Goal: Register for event/course

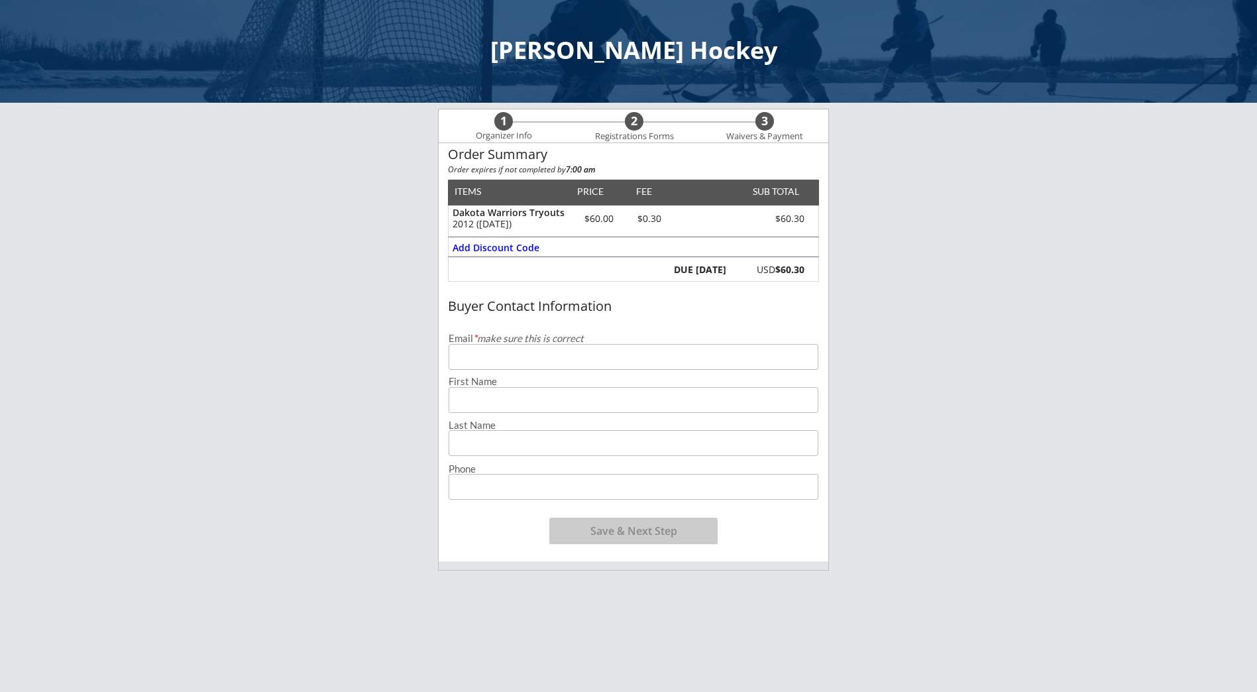
click at [465, 361] on input "email" at bounding box center [634, 357] width 370 height 26
type input "[EMAIL_ADDRESS][DOMAIN_NAME]"
click at [481, 404] on input "input" at bounding box center [634, 400] width 370 height 26
type input "[PERSON_NAME]"
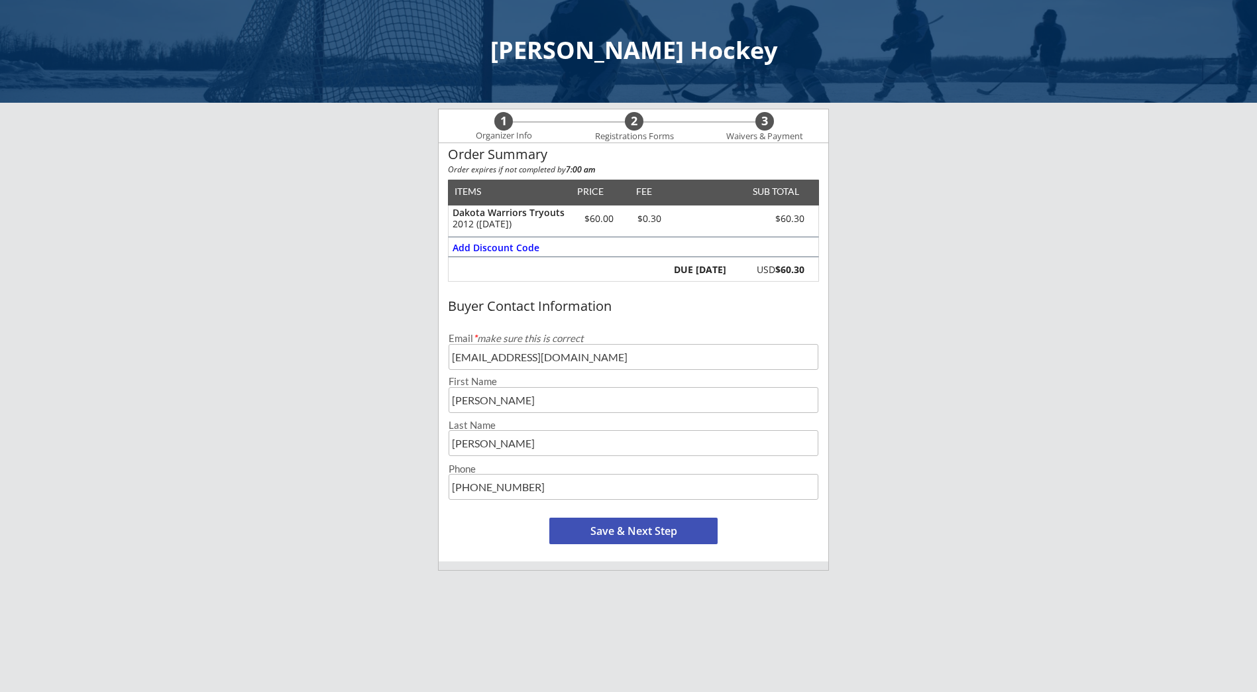
type input "[PHONE_NUMBER]"
click at [605, 530] on button "Save & Next Step" at bounding box center [634, 531] width 168 height 27
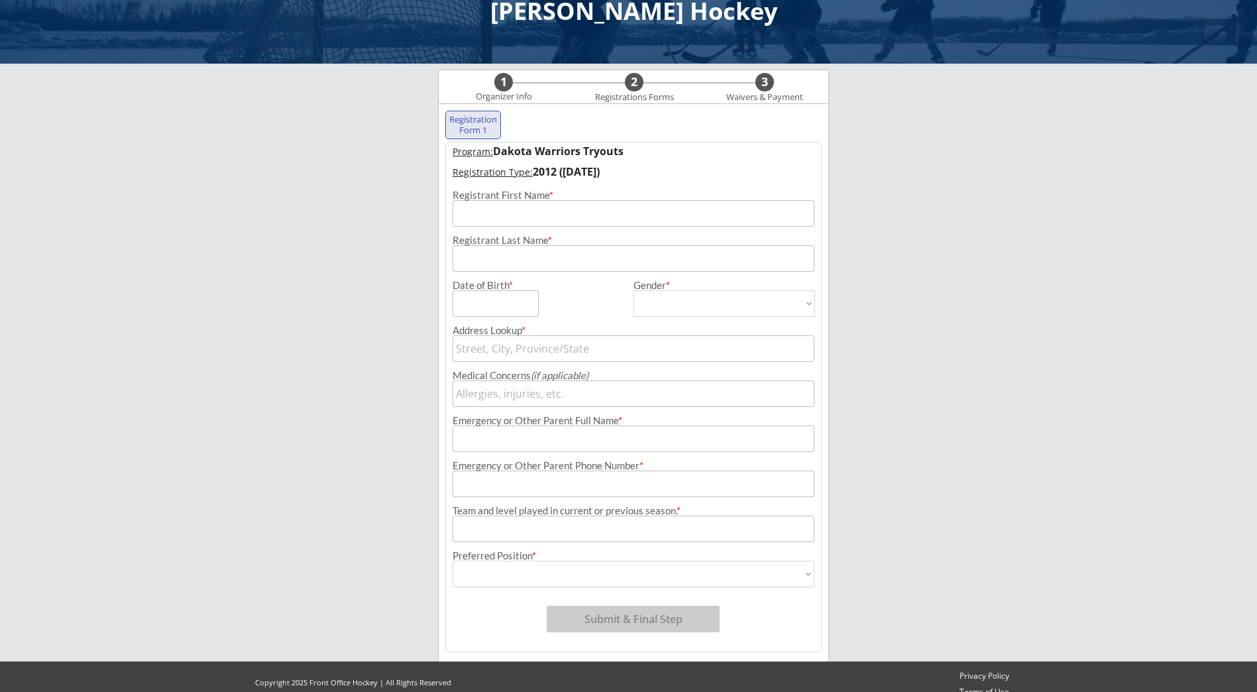
scroll to position [54, 0]
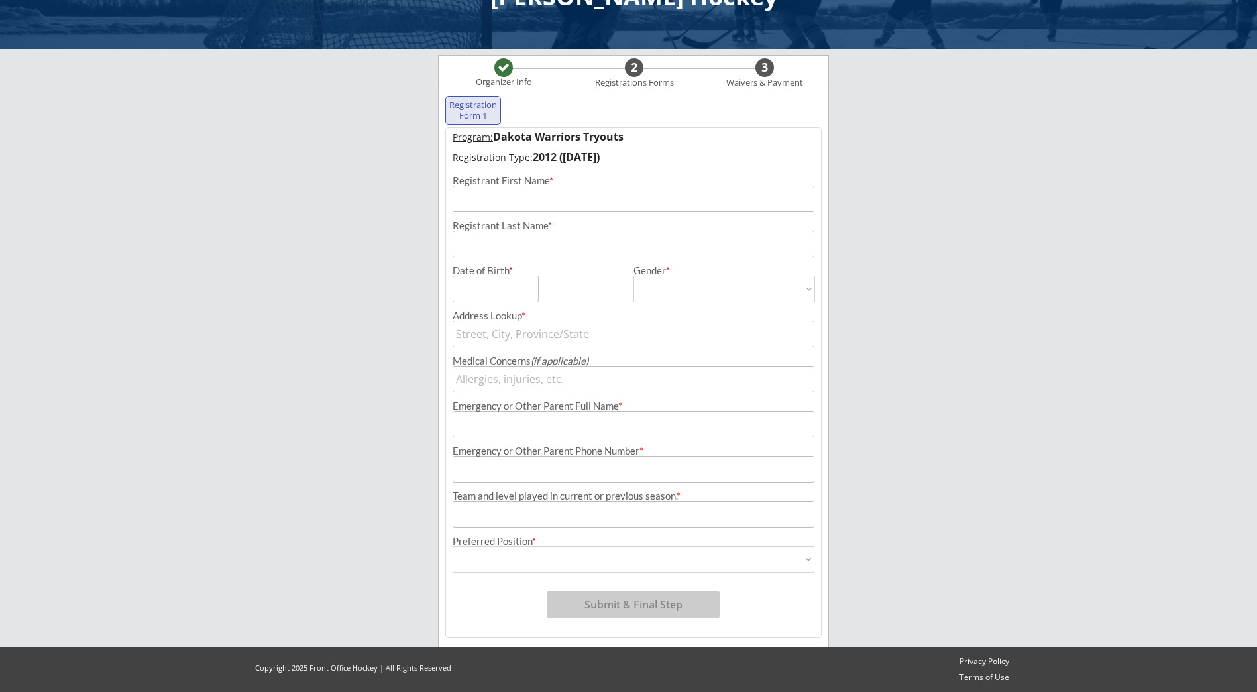
click at [487, 203] on input "input" at bounding box center [634, 199] width 362 height 27
type input "[PERSON_NAME]"
type input "[DATE]"
click at [652, 288] on select "[DEMOGRAPHIC_DATA] [DEMOGRAPHIC_DATA]" at bounding box center [725, 289] width 182 height 27
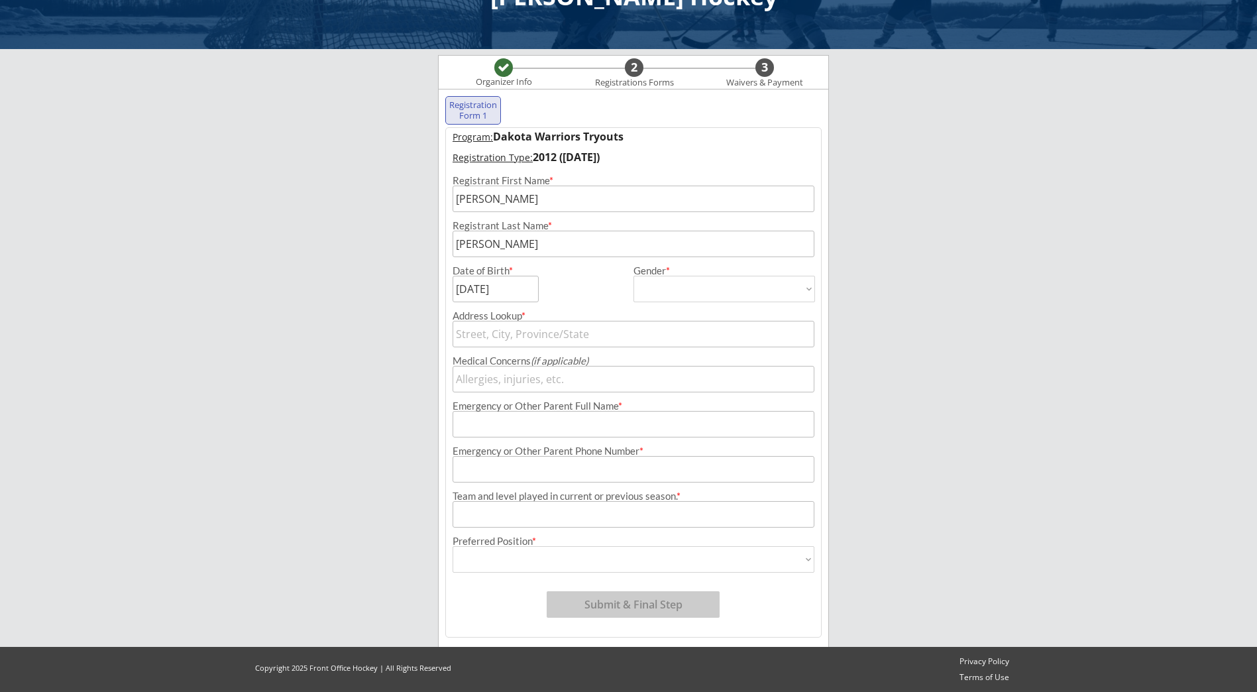
select select ""[DEMOGRAPHIC_DATA]""
click at [634, 276] on select "[DEMOGRAPHIC_DATA] [DEMOGRAPHIC_DATA]" at bounding box center [725, 289] width 182 height 27
type input "[DEMOGRAPHIC_DATA]"
click at [540, 335] on input "text" at bounding box center [634, 334] width 362 height 27
type input "1841"
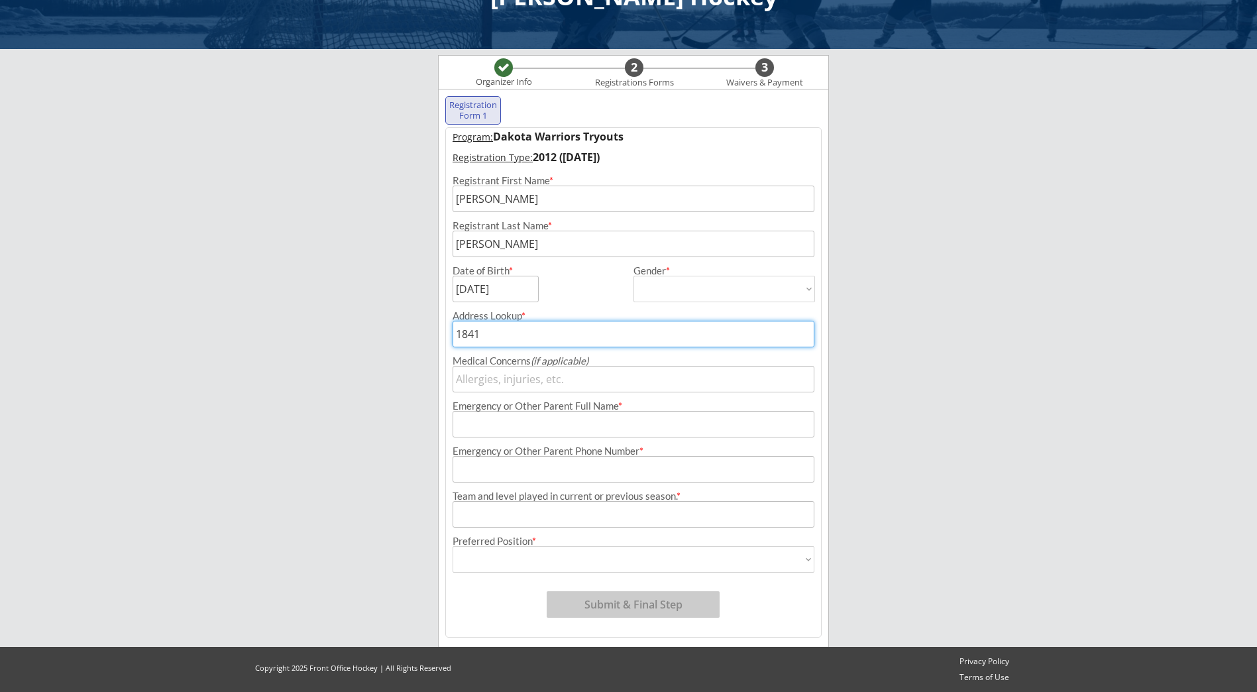
type input "[STREET_ADDRESS]"
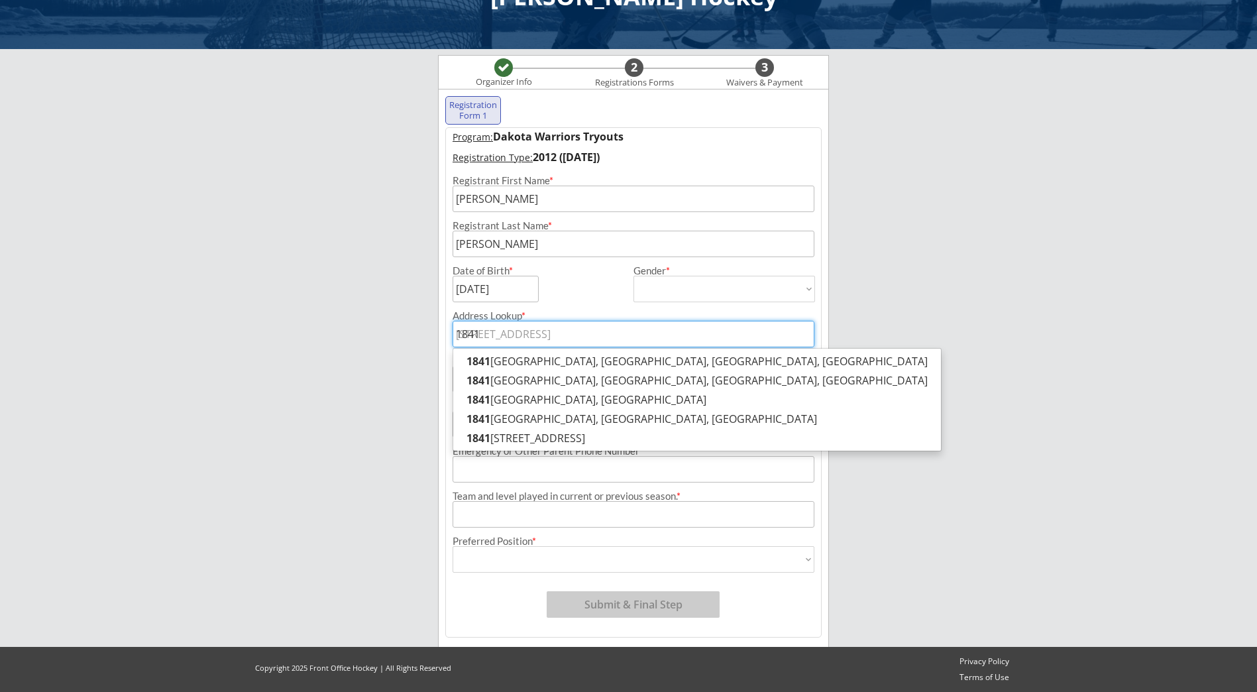
type input "1841"
type input "1841 M"
type input "[STREET_ADDRESS][PERSON_NAME]"
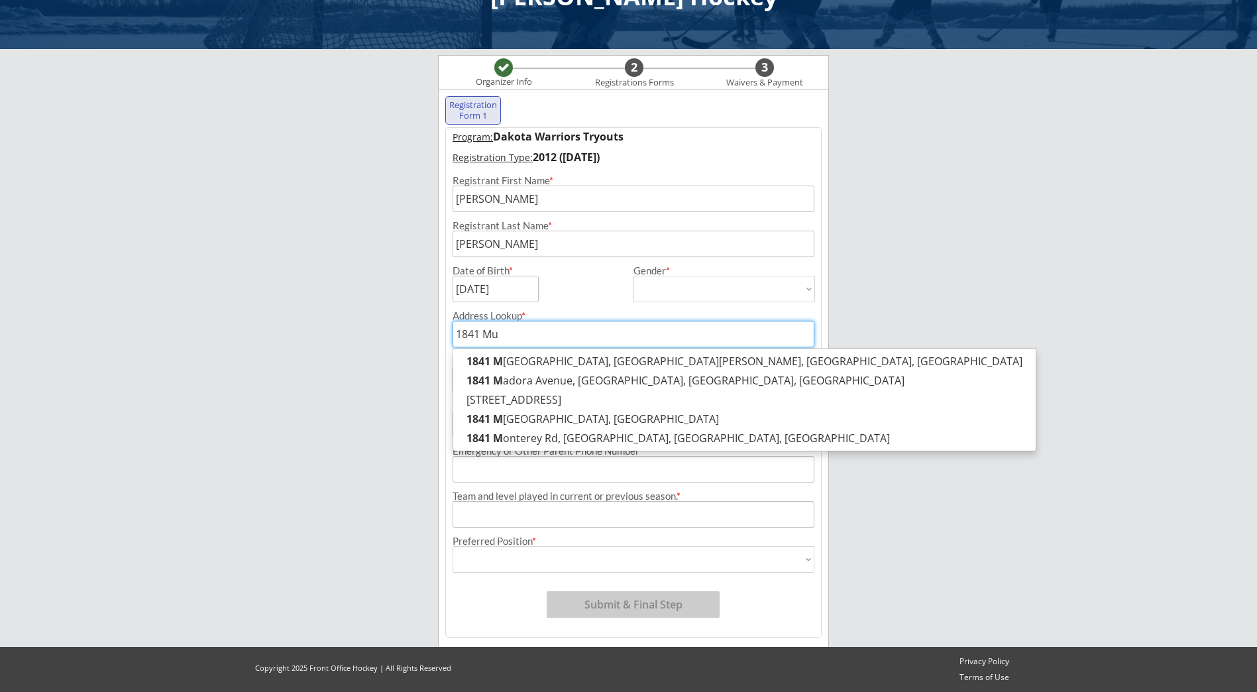
type input "1841 Muy"
type input "[STREET_ADDRESS][PERSON_NAME][PERSON_NAME]"
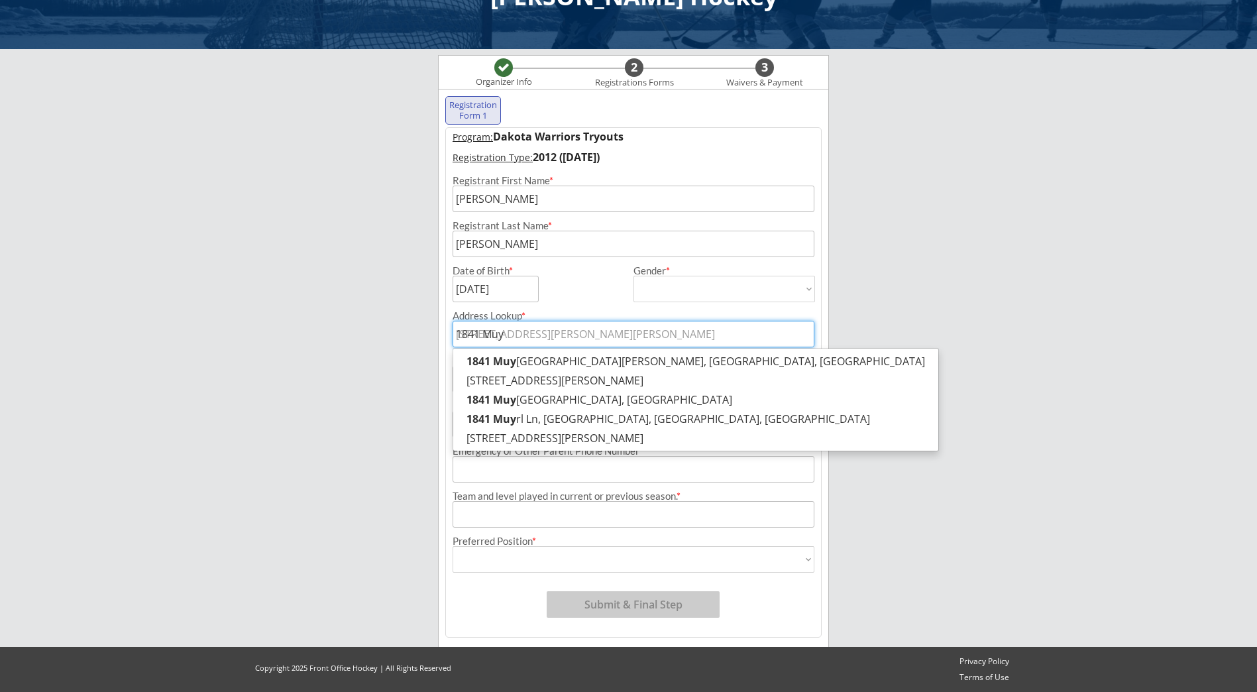
type input "1841 Mu"
type input "[STREET_ADDRESS][PERSON_NAME][PERSON_NAME]"
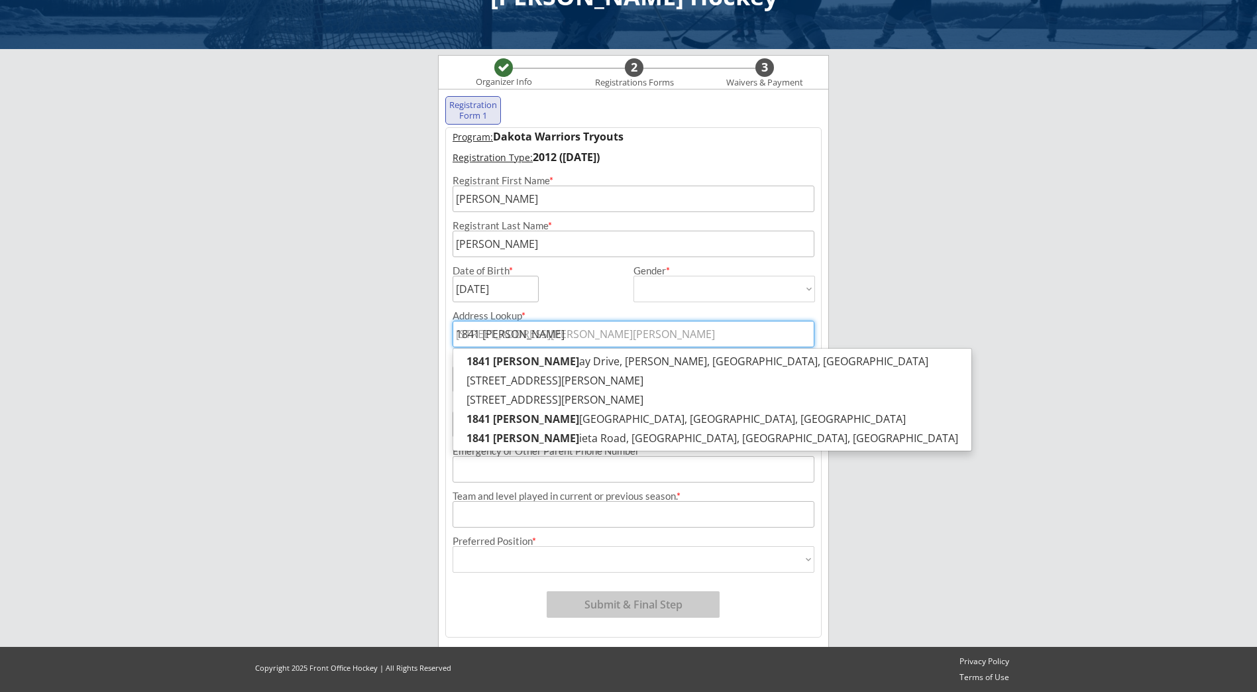
type input "1841 [GEOGRAPHIC_DATA]"
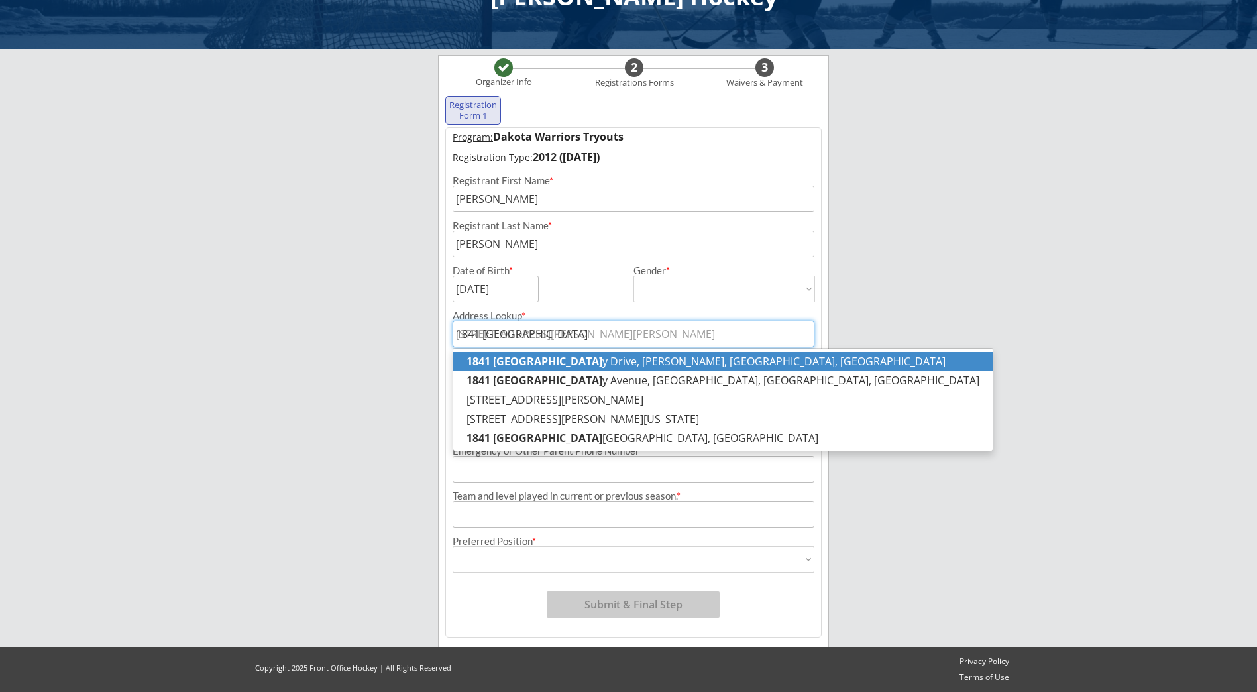
click at [553, 363] on p "[STREET_ADDRESS][PERSON_NAME][PERSON_NAME]" at bounding box center [723, 361] width 540 height 19
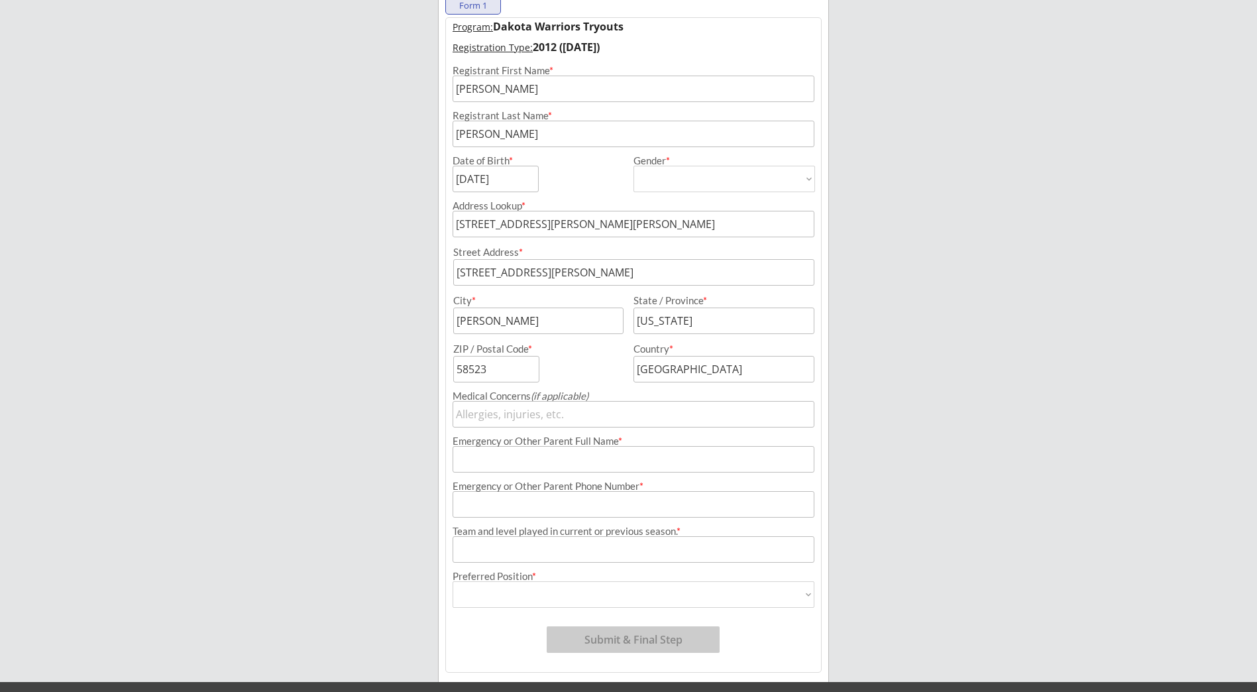
scroll to position [186, 0]
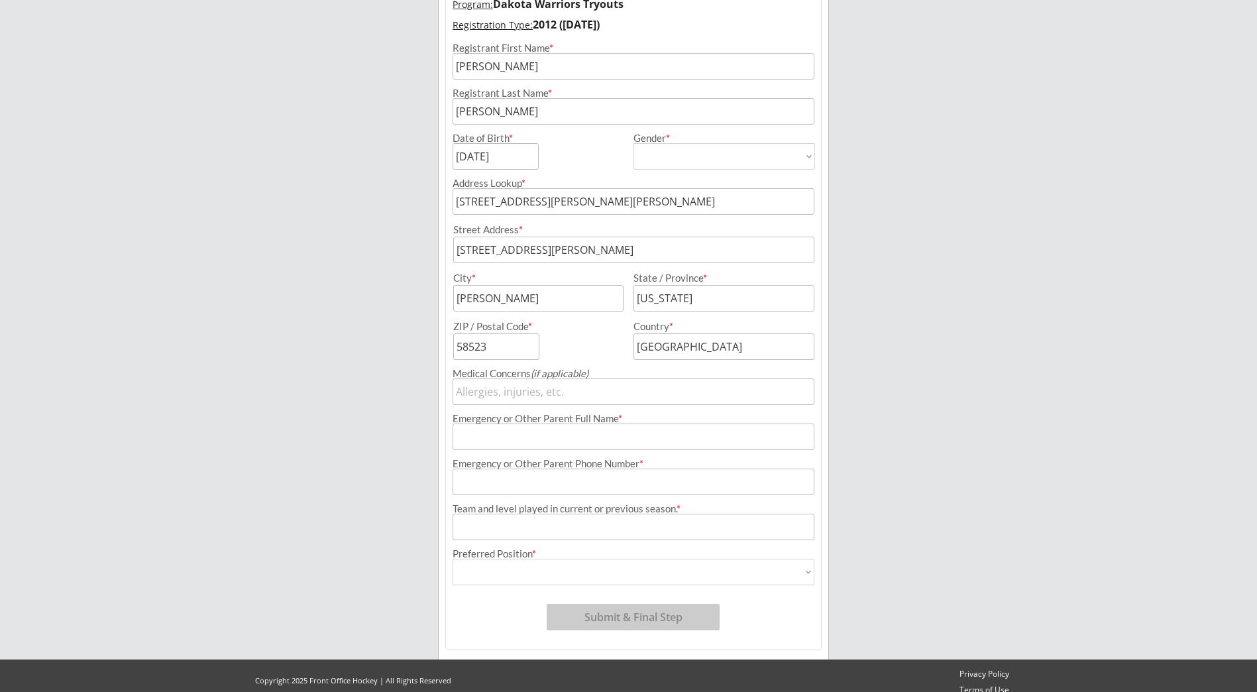
type input "[STREET_ADDRESS][PERSON_NAME][PERSON_NAME]"
click at [463, 441] on input "input" at bounding box center [634, 437] width 362 height 27
type input "[PERSON_NAME]"
click at [493, 443] on input "input" at bounding box center [634, 437] width 362 height 27
type input "[PERSON_NAME]"
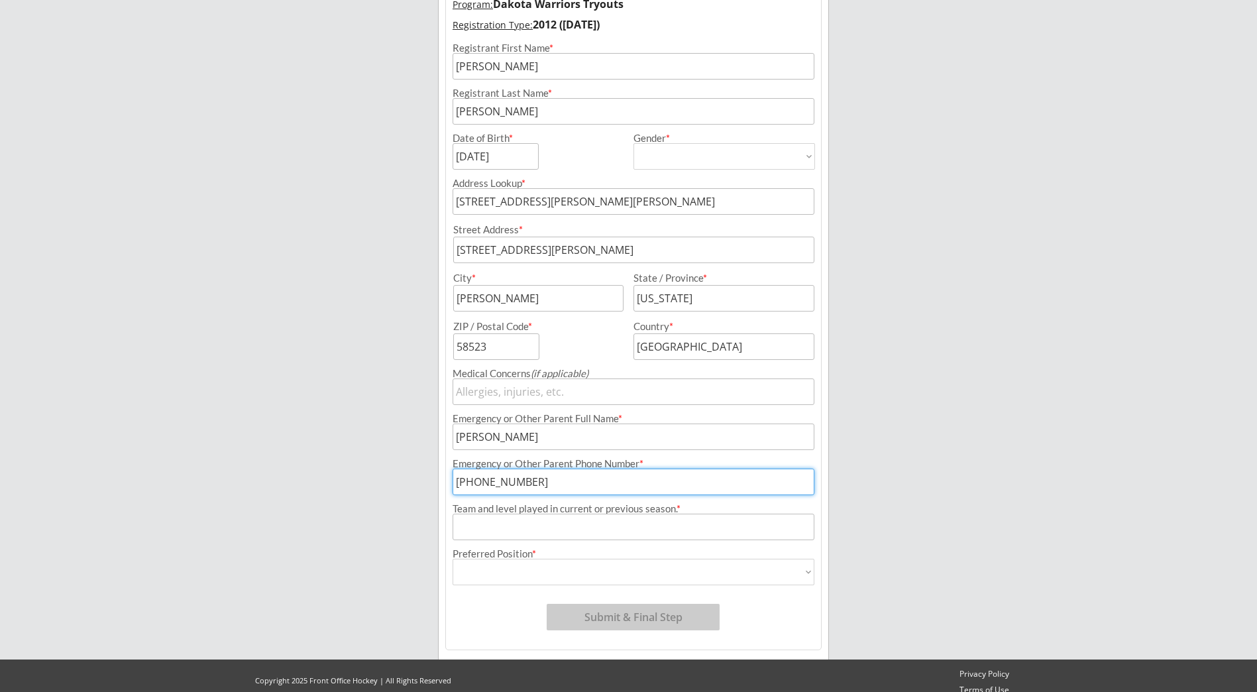
type input "[PHONE_NUMBER]"
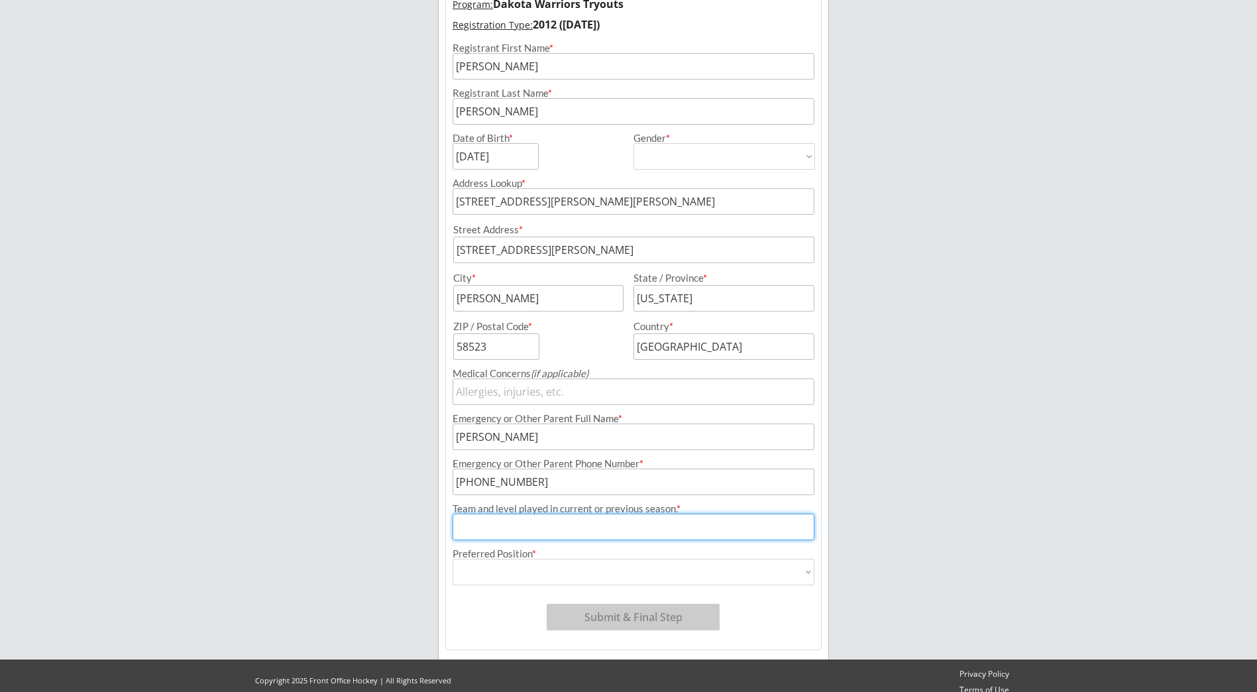
click at [461, 528] on input "input" at bounding box center [634, 527] width 362 height 27
type input "2012 Warriors Red"
click at [805, 575] on select "Forward Defense Goalie" at bounding box center [634, 572] width 362 height 27
click at [622, 662] on div "Copyright 2025 Front Office Hockey | All Rights Reserved Privacy Policy Terms o…" at bounding box center [634, 682] width 782 height 45
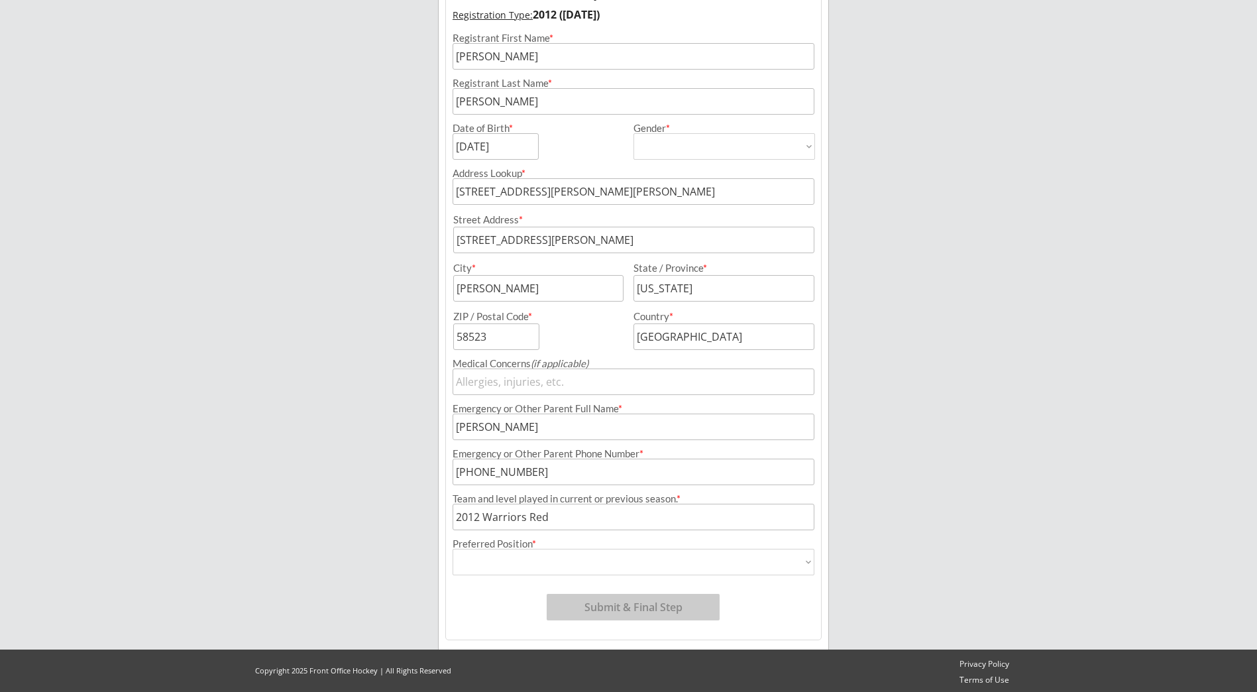
scroll to position [199, 0]
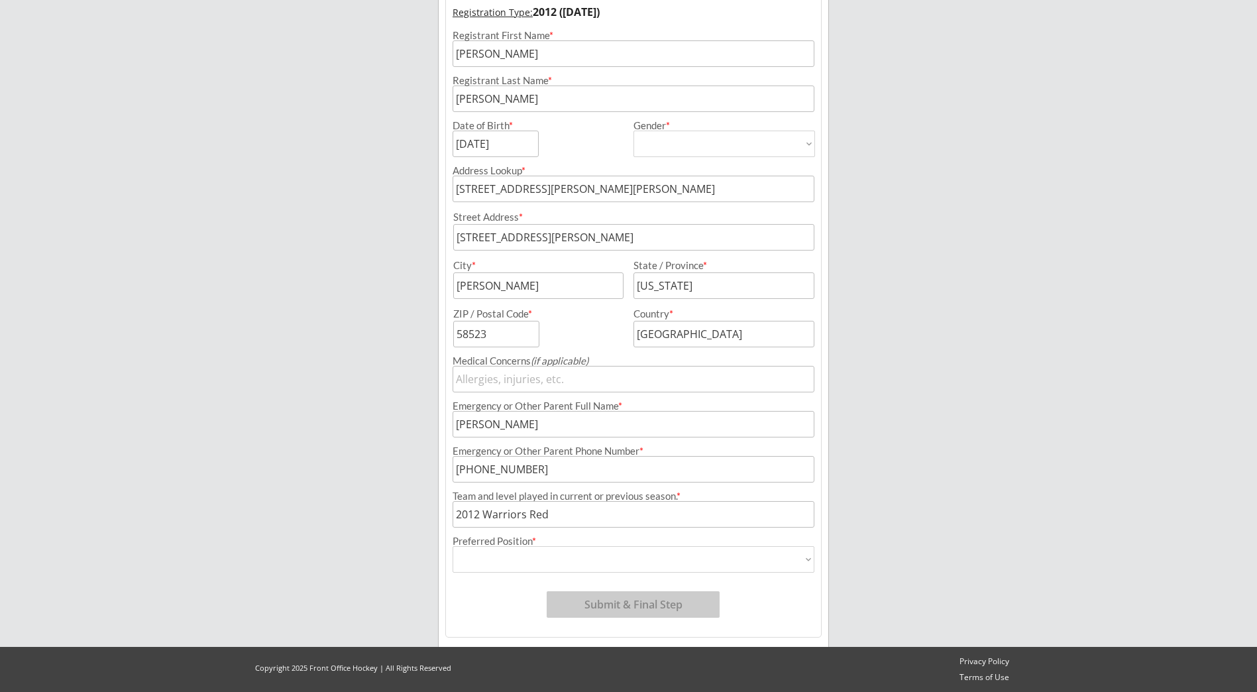
click at [803, 559] on select "Forward Defense Goalie" at bounding box center [634, 559] width 362 height 27
select select ""Goalie ""
click at [453, 546] on select "Forward Defense Goalie" at bounding box center [634, 559] width 362 height 27
type input "Goalie"
click at [669, 605] on button "Submit & Final Step" at bounding box center [633, 604] width 173 height 27
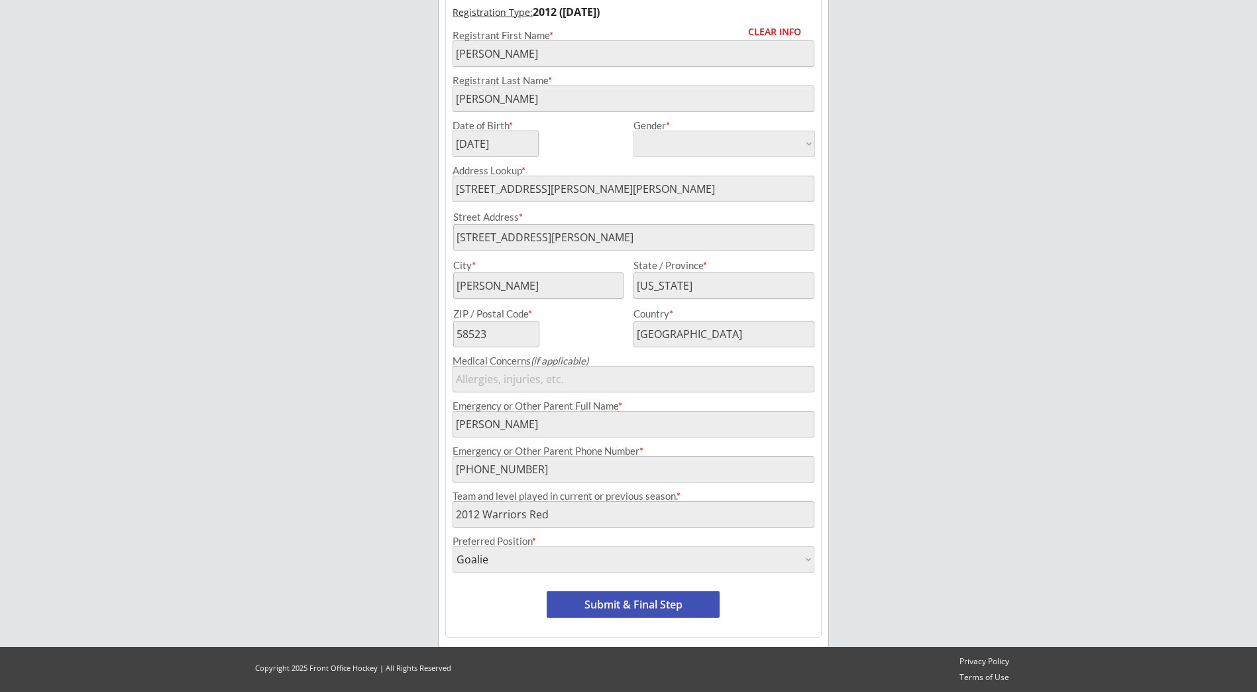
click at [640, 604] on button "Submit & Final Step" at bounding box center [633, 604] width 173 height 27
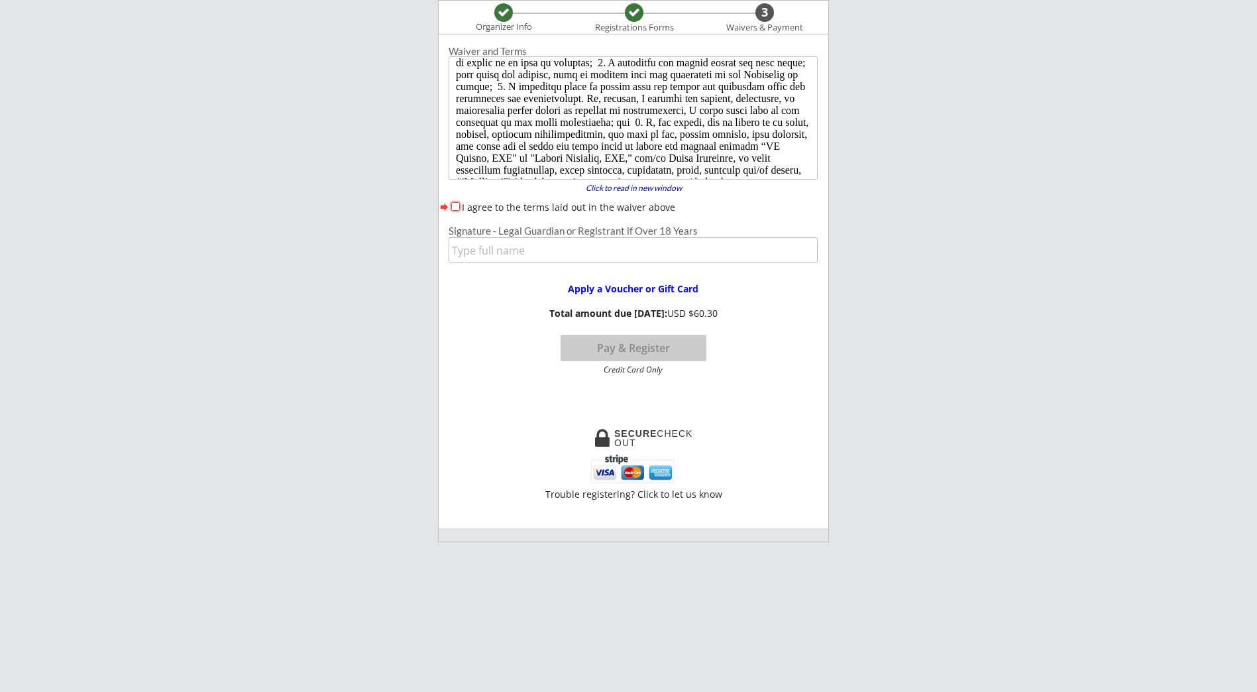
scroll to position [133, 0]
click at [457, 202] on input "I agree to the terms laid out in the waiver above" at bounding box center [455, 206] width 9 height 9
checkbox input "true"
click at [473, 255] on input "input" at bounding box center [633, 250] width 369 height 26
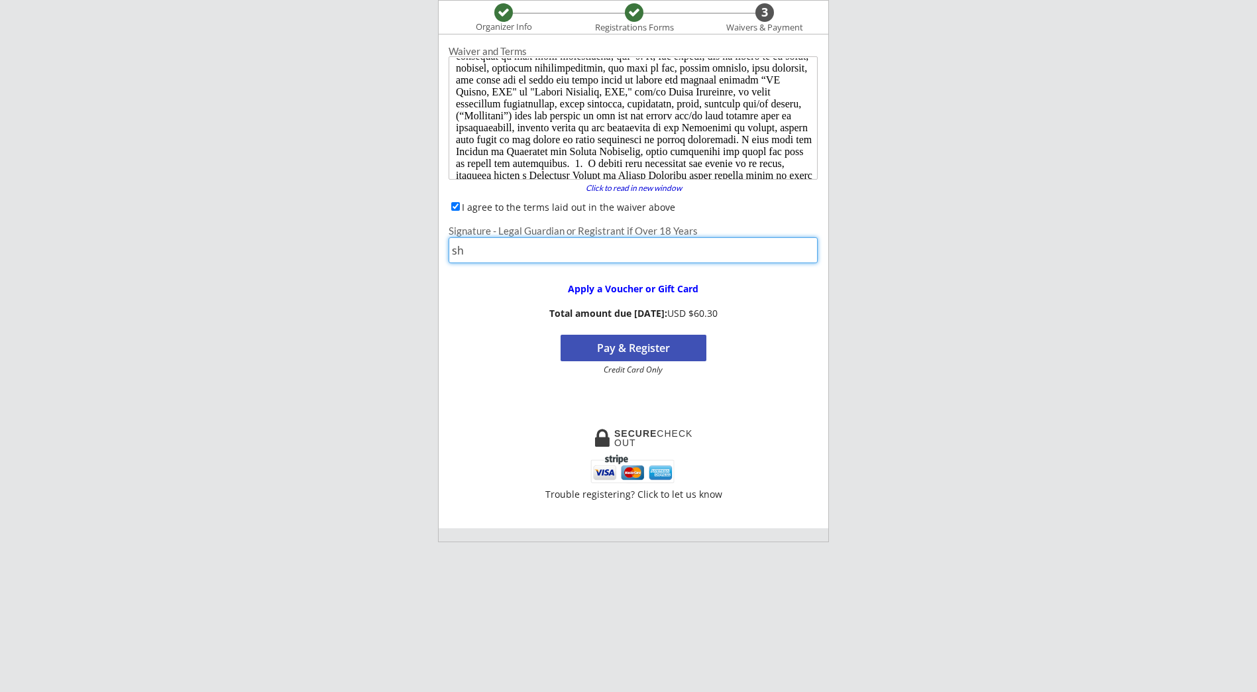
type input "s"
type input "[PERSON_NAME]"
click at [630, 349] on button "Pay & Register" at bounding box center [634, 348] width 146 height 27
